Goal: Task Accomplishment & Management: Use online tool/utility

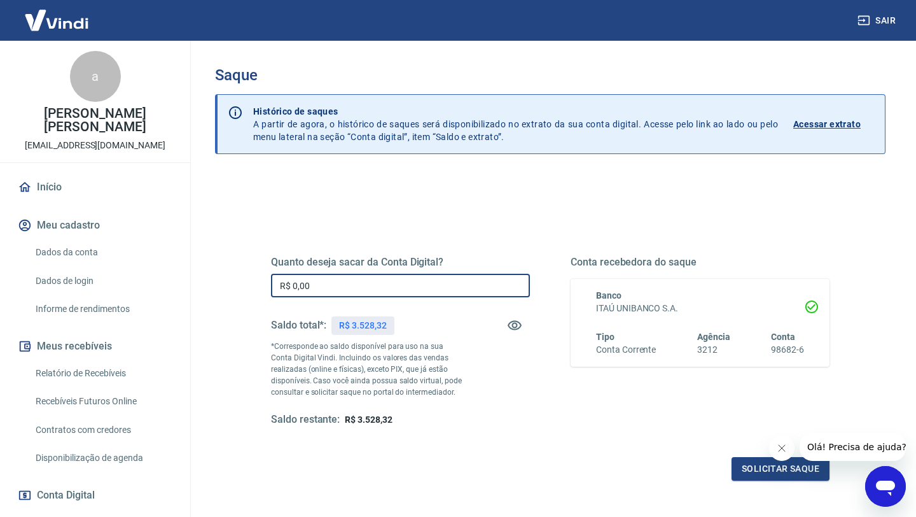
click at [356, 275] on input "R$ 0,00" at bounding box center [400, 286] width 259 height 24
type input "R$ 3.528,32"
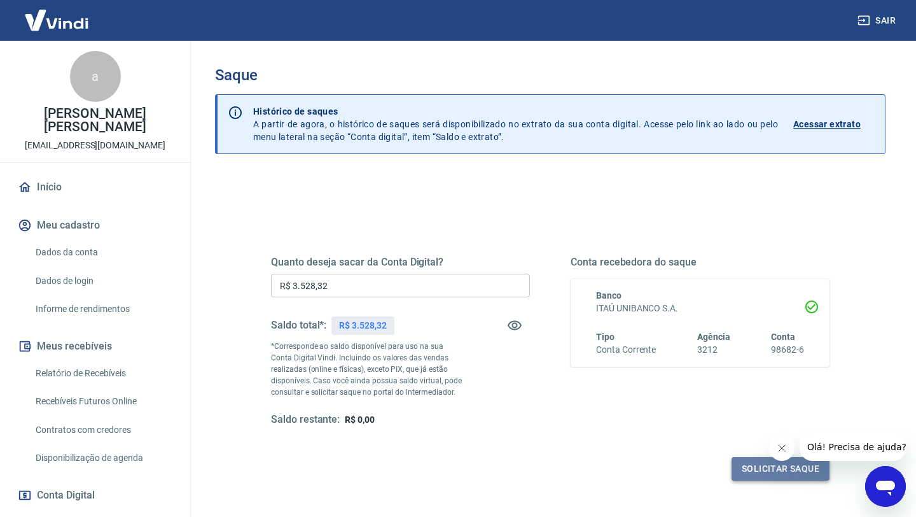
click at [744, 457] on button "Solicitar saque" at bounding box center [781, 469] width 98 height 24
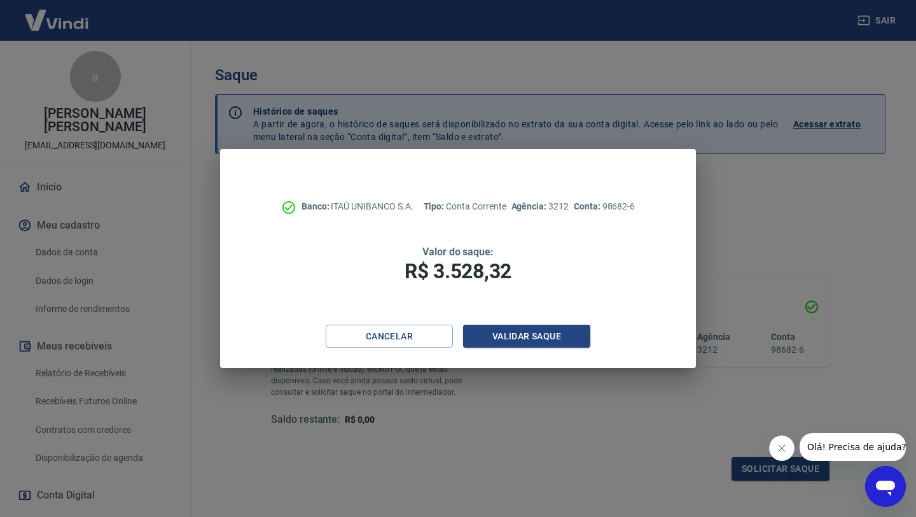
click at [744, 471] on div "Banco: ITAÚ UNIBANCO S.A. Tipo: Conta Corrente Agência: 3212 Conta: 98682-6 Val…" at bounding box center [458, 258] width 916 height 517
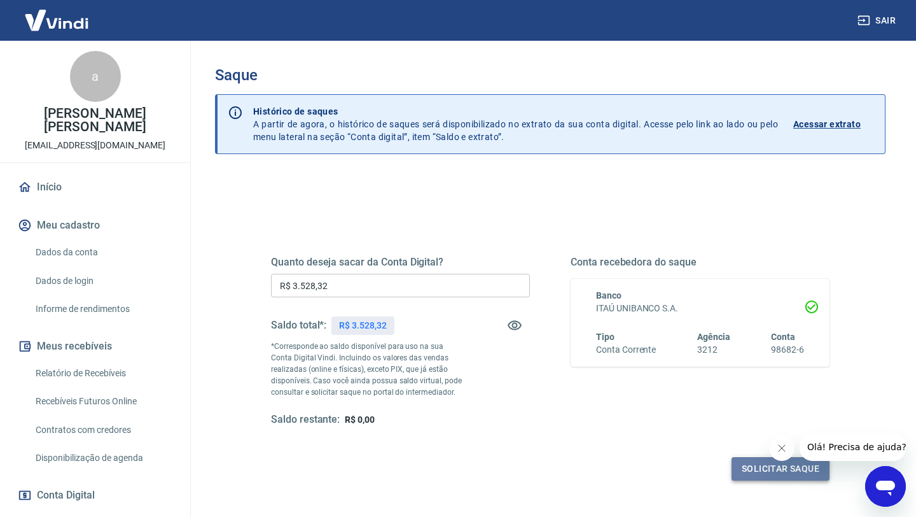
click at [747, 469] on button "Solicitar saque" at bounding box center [781, 469] width 98 height 24
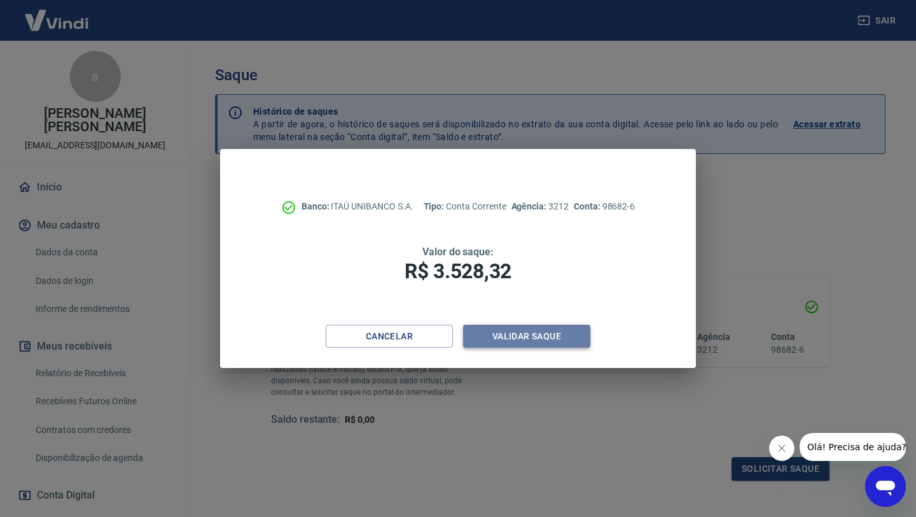
click at [559, 339] on button "Validar saque" at bounding box center [526, 336] width 127 height 24
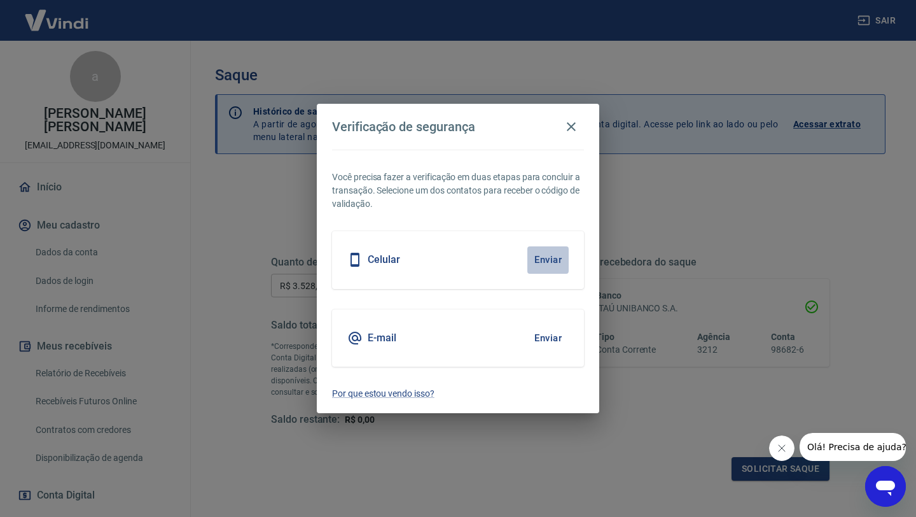
click at [544, 260] on button "Enviar" at bounding box center [547, 259] width 41 height 27
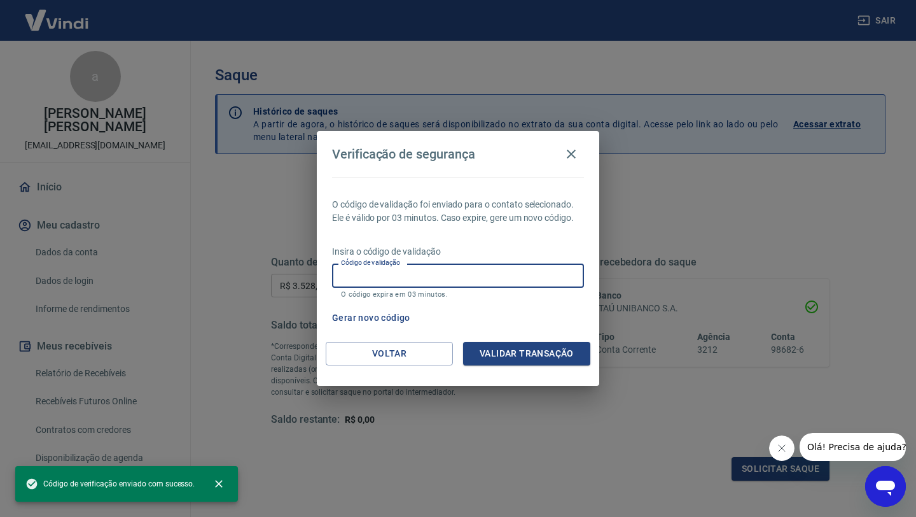
click at [474, 275] on input "Código de validação" at bounding box center [458, 275] width 252 height 24
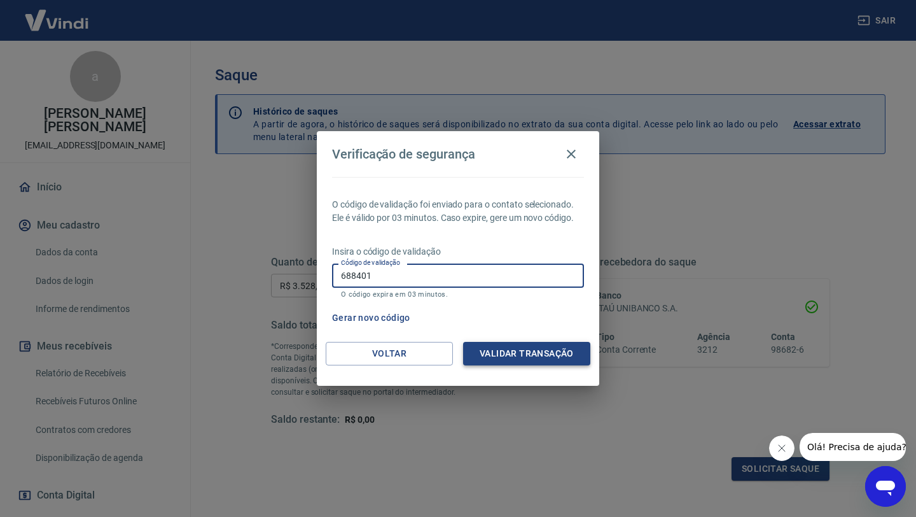
type input "688401"
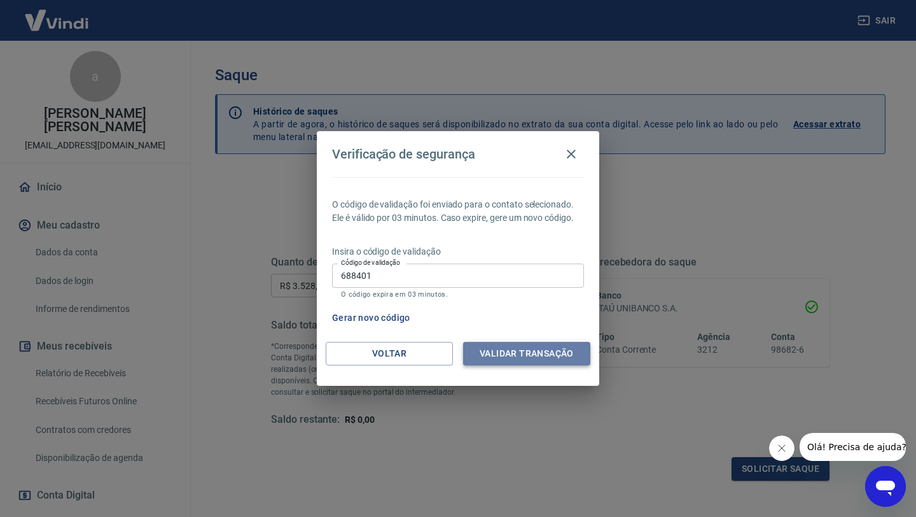
click at [511, 354] on button "Validar transação" at bounding box center [526, 354] width 127 height 24
